Goal: Find specific page/section: Find specific page/section

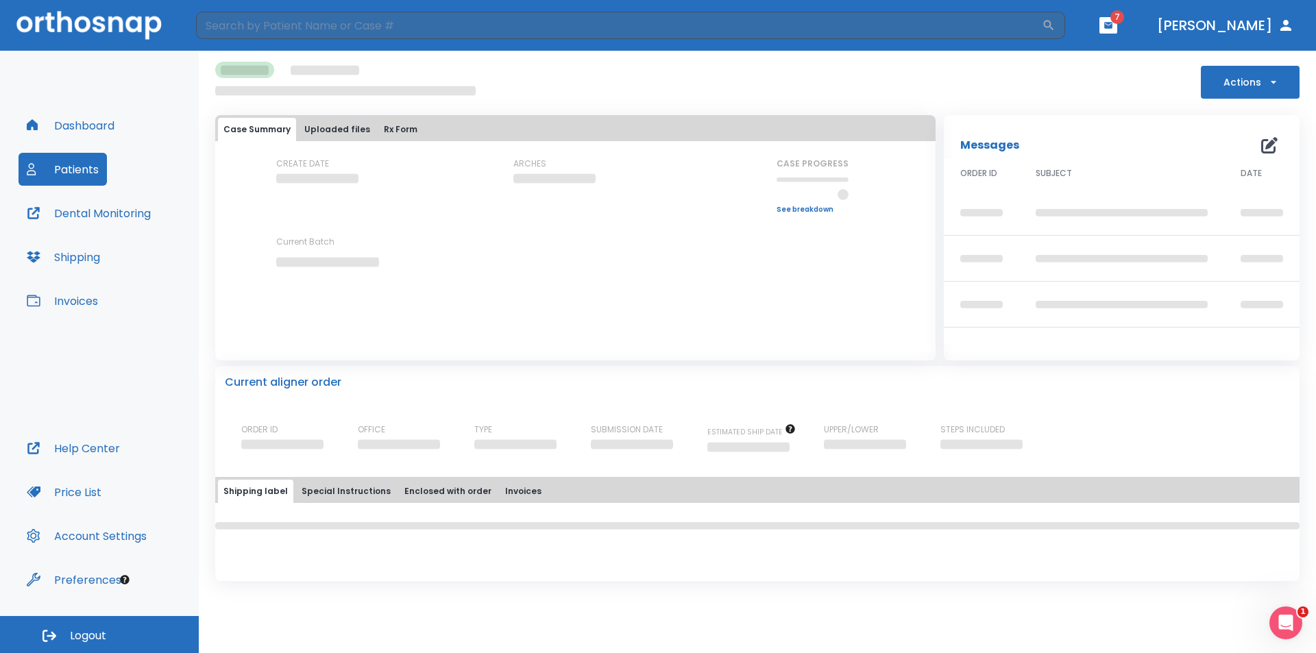
click at [75, 170] on button "Patients" at bounding box center [63, 169] width 88 height 33
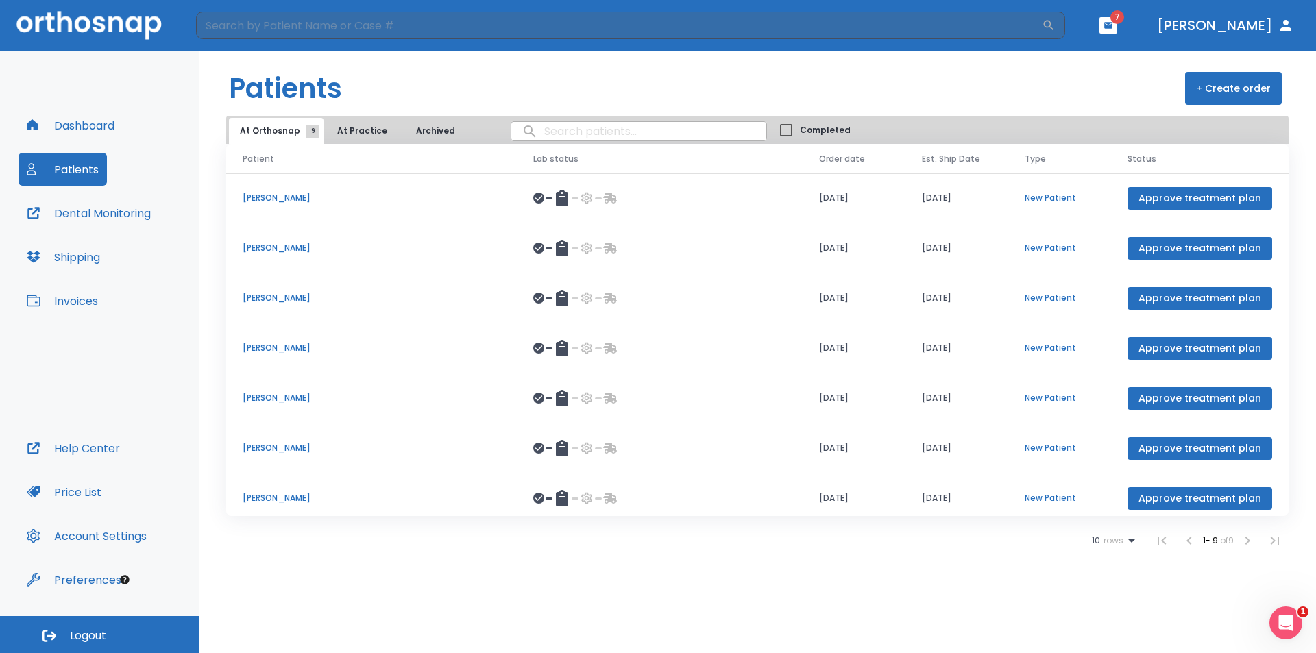
click at [276, 197] on p "[PERSON_NAME]" at bounding box center [372, 198] width 258 height 12
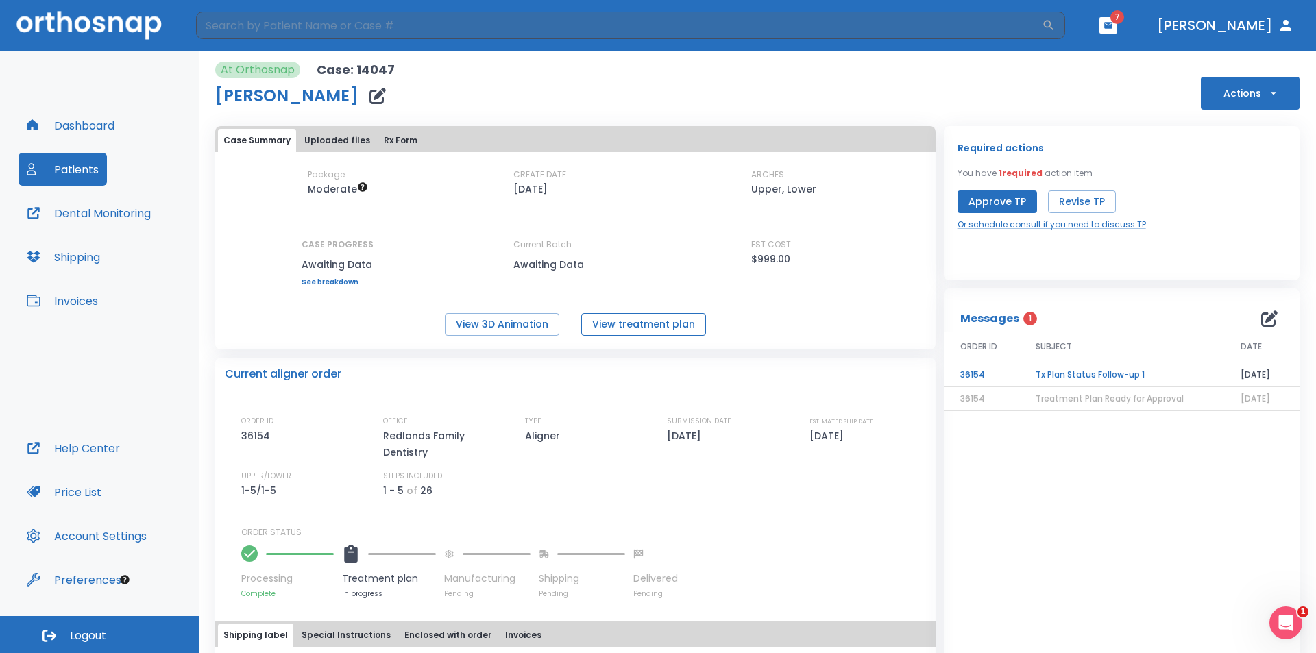
click at [626, 330] on button "View treatment plan" at bounding box center [643, 324] width 125 height 23
